Goal: Information Seeking & Learning: Learn about a topic

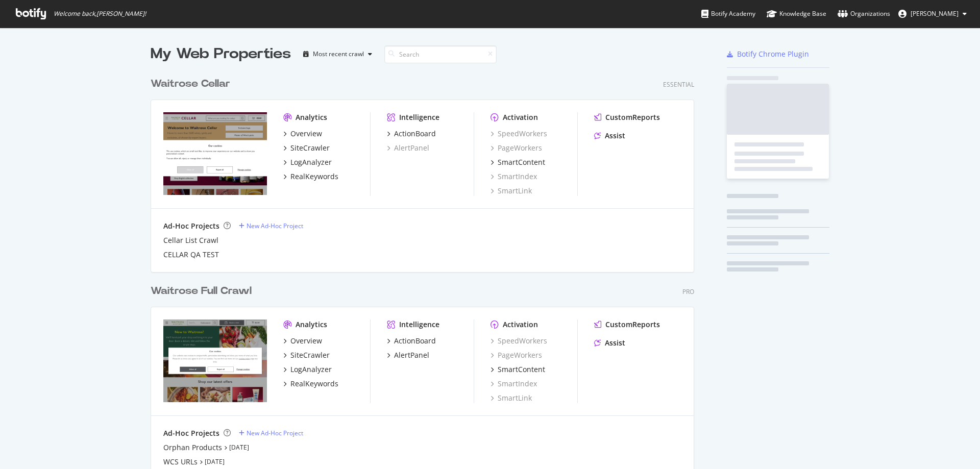
scroll to position [439, 544]
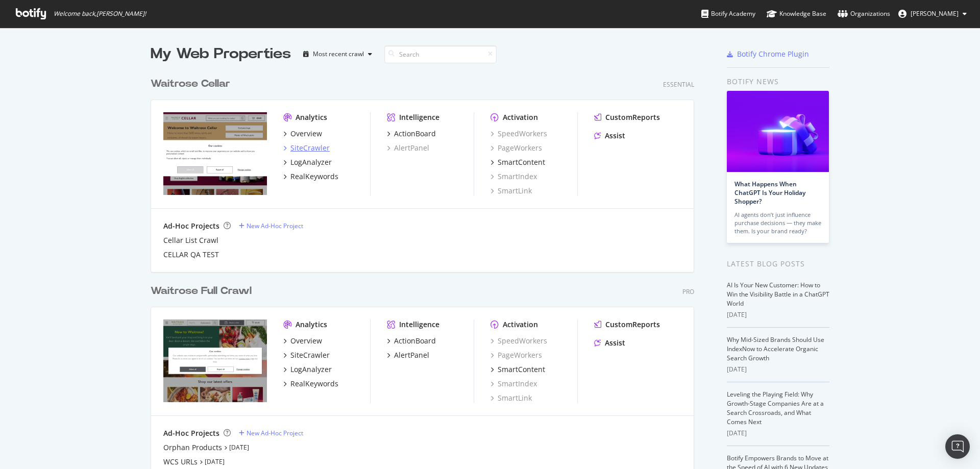
click at [314, 143] on div "SiteCrawler" at bounding box center [309, 148] width 39 height 10
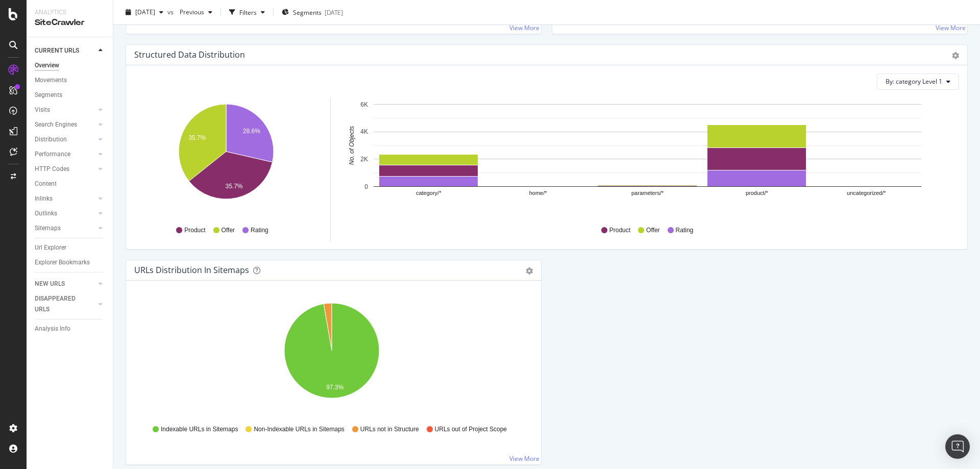
scroll to position [1011, 0]
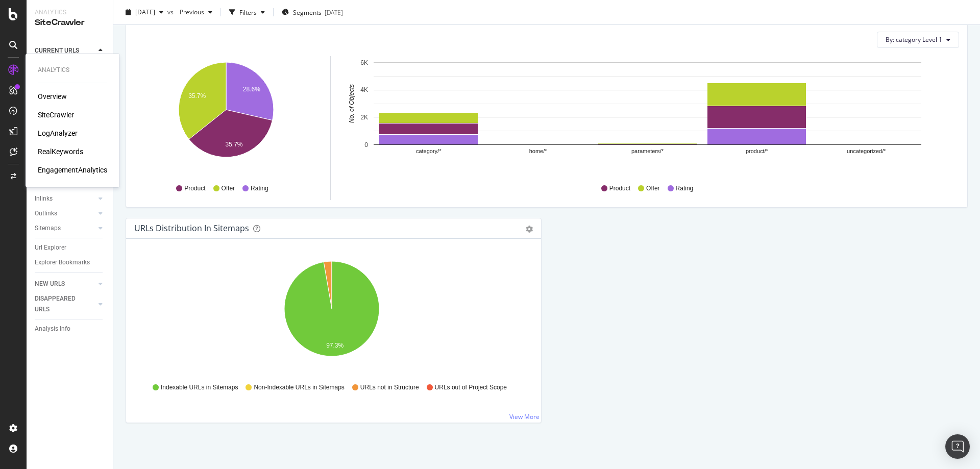
click at [55, 133] on div "LogAnalyzer" at bounding box center [58, 133] width 40 height 10
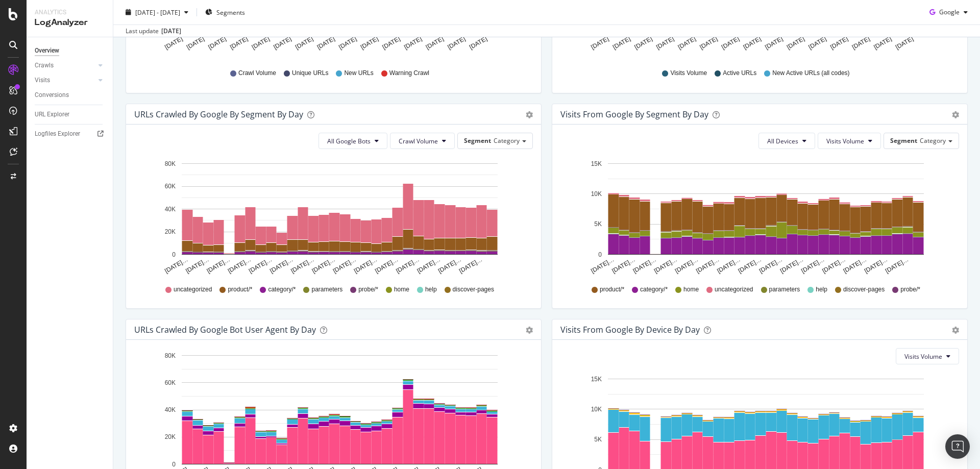
scroll to position [280, 0]
